Goal: Find specific page/section: Find specific page/section

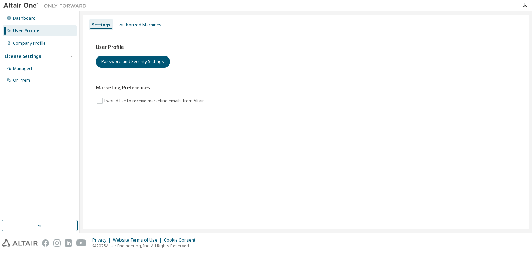
click at [35, 33] on div "User Profile" at bounding box center [26, 31] width 27 height 6
click at [25, 35] on div "User Profile" at bounding box center [40, 30] width 74 height 11
click at [21, 18] on div "Dashboard" at bounding box center [24, 19] width 23 height 6
